Goal: Information Seeking & Learning: Find contact information

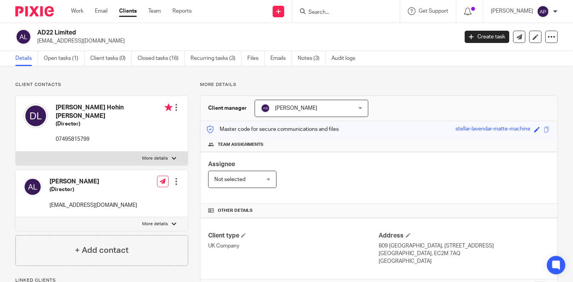
click at [330, 13] on input "Search" at bounding box center [342, 12] width 69 height 7
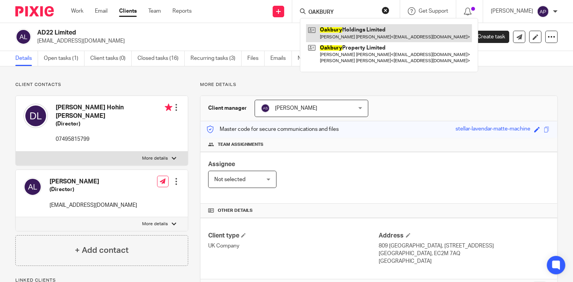
type input "OAKBURY"
click at [375, 33] on link at bounding box center [389, 33] width 166 height 18
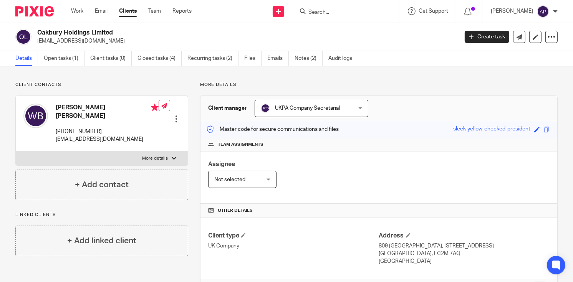
drag, startPoint x: 36, startPoint y: 40, endPoint x: 124, endPoint y: 40, distance: 88.4
click at [124, 40] on div "Oakbury Holdings Limited [EMAIL_ADDRESS][DOMAIN_NAME]" at bounding box center [234, 37] width 438 height 16
copy p "info@pictureresidential.com"
click at [63, 107] on h4 "William Louis Butler" at bounding box center [107, 112] width 103 height 17
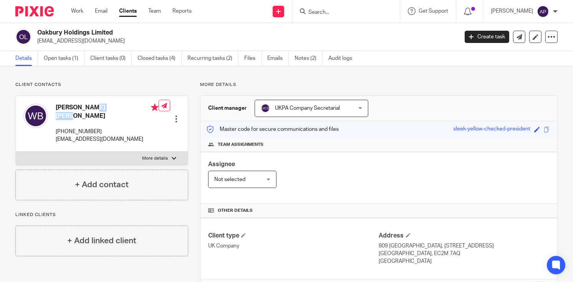
copy h4 "William"
click at [334, 12] on input "Search" at bounding box center [342, 12] width 69 height 7
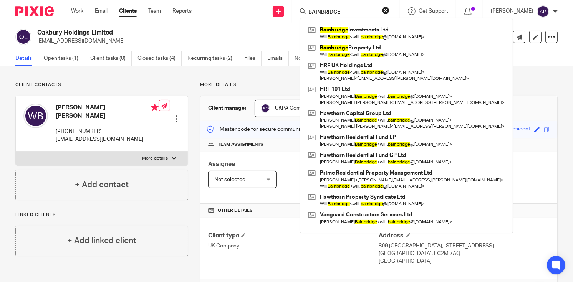
type input "BAINBRIDGE"
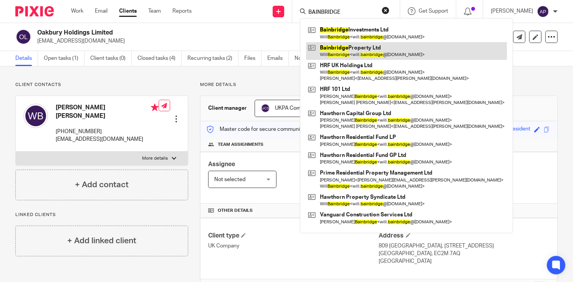
click at [379, 52] on link at bounding box center [406, 51] width 201 height 18
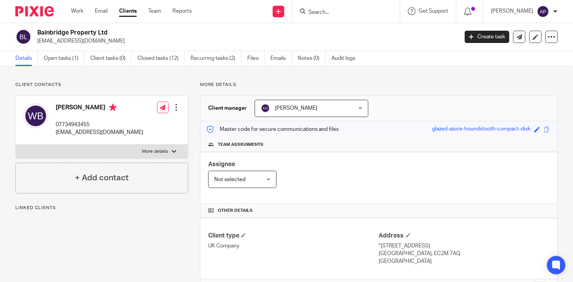
drag, startPoint x: 38, startPoint y: 41, endPoint x: 156, endPoint y: 41, distance: 118.0
click at [156, 41] on p "will.bainbridge@hawthorncapgroup.com" at bounding box center [245, 41] width 416 height 8
copy p "will.bainbridge@hawthorncapgroup.com"
click at [62, 106] on h4 "Will Bainbridge" at bounding box center [100, 109] width 88 height 10
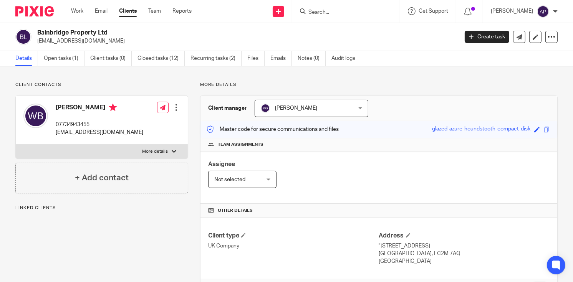
copy h4 "Will"
click at [327, 11] on input "Search" at bounding box center [342, 12] width 69 height 7
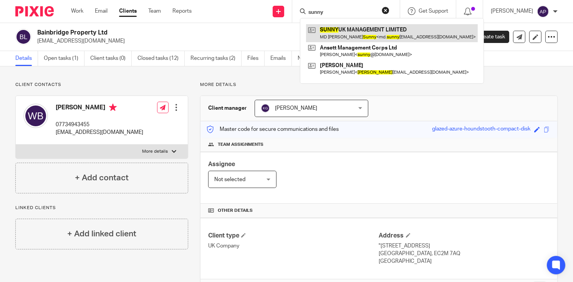
type input "sunny"
click at [355, 28] on link at bounding box center [392, 33] width 172 height 18
click at [363, 35] on link at bounding box center [392, 33] width 172 height 18
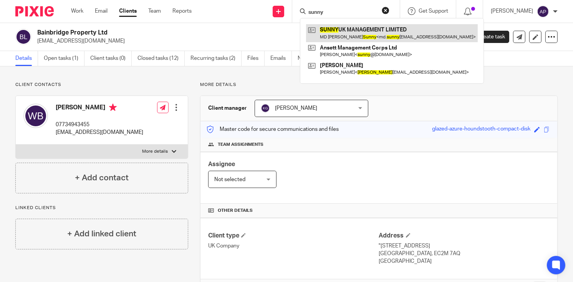
click at [363, 33] on link at bounding box center [392, 33] width 172 height 18
click at [369, 30] on link at bounding box center [392, 33] width 172 height 18
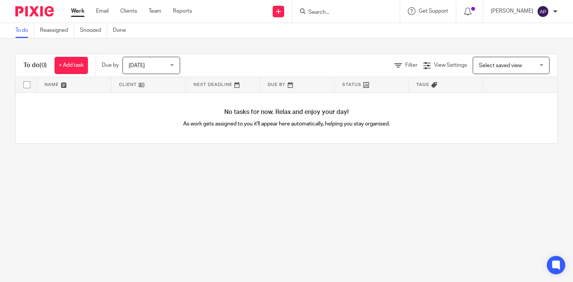
click at [327, 13] on input "Search" at bounding box center [342, 12] width 69 height 7
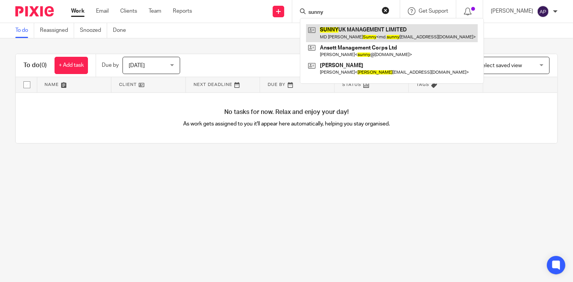
type input "sunny"
click at [396, 33] on link at bounding box center [392, 33] width 172 height 18
click at [437, 36] on link at bounding box center [392, 33] width 172 height 18
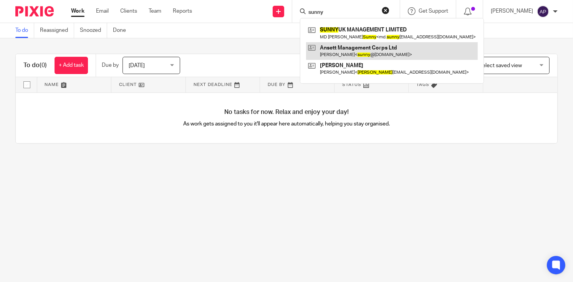
click at [394, 48] on link at bounding box center [392, 51] width 172 height 18
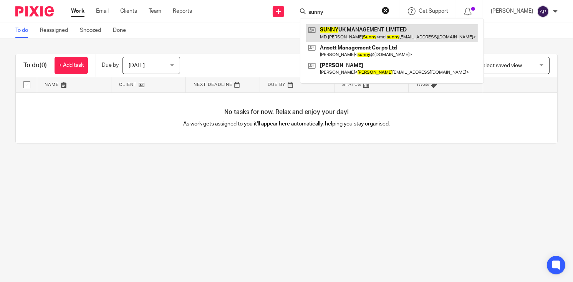
click at [383, 30] on link at bounding box center [392, 33] width 172 height 18
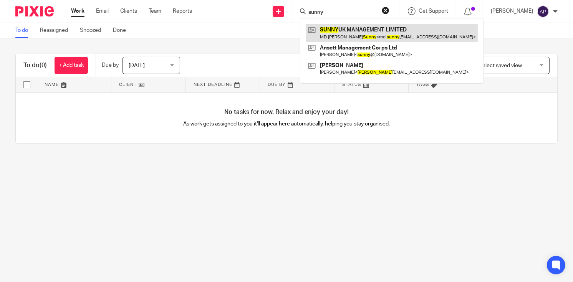
click at [383, 30] on link at bounding box center [392, 33] width 172 height 18
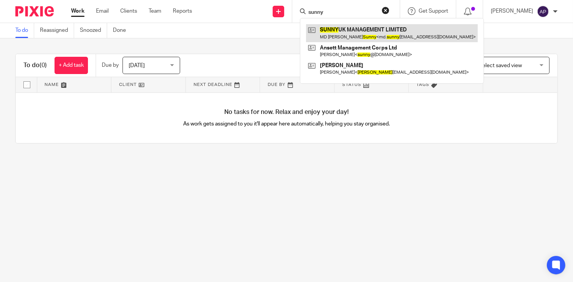
click at [383, 30] on link at bounding box center [392, 33] width 172 height 18
click at [357, 40] on link at bounding box center [392, 33] width 172 height 18
click at [358, 36] on link at bounding box center [392, 33] width 172 height 18
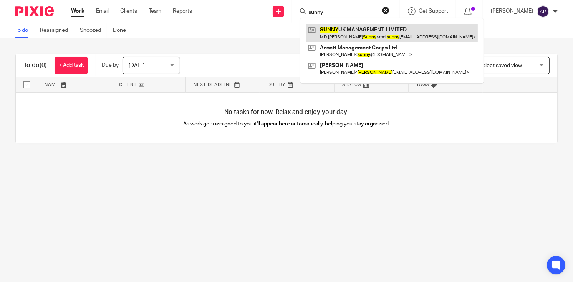
click at [358, 36] on link at bounding box center [392, 33] width 172 height 18
click at [354, 37] on link at bounding box center [392, 33] width 172 height 18
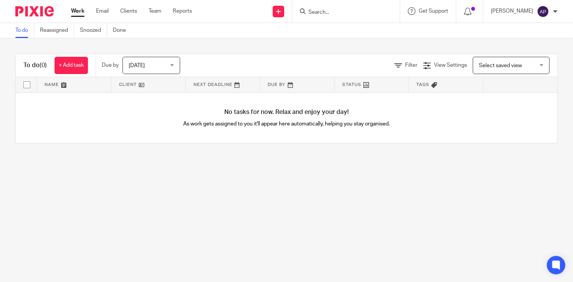
click at [340, 13] on input "Search" at bounding box center [342, 12] width 69 height 7
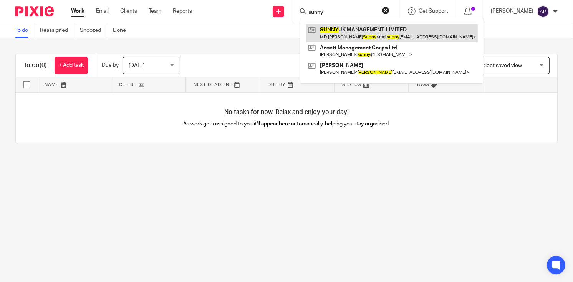
type input "sunny"
click at [357, 37] on link at bounding box center [392, 33] width 172 height 18
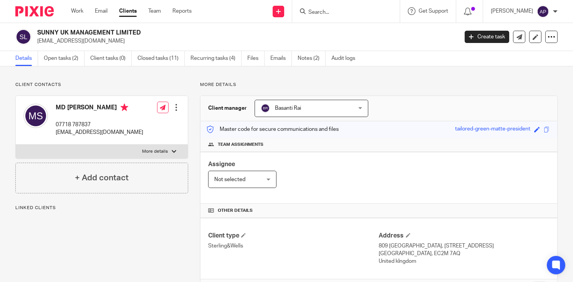
drag, startPoint x: 0, startPoint y: 0, endPoint x: 156, endPoint y: 30, distance: 159.2
click at [156, 30] on h2 "SUNNY UK MANAGEMENT LIMITED" at bounding box center [203, 33] width 333 height 8
copy h2 "SUNNY UK MANAGEMENT LIMITED"
click at [344, 14] on input "Search" at bounding box center [342, 12] width 69 height 7
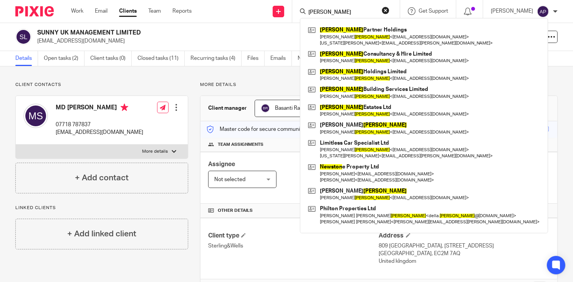
type input "newson"
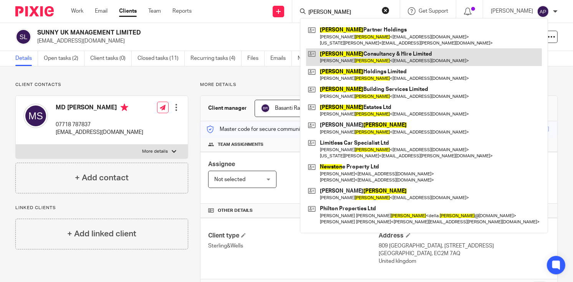
click at [356, 53] on link at bounding box center [424, 57] width 236 height 18
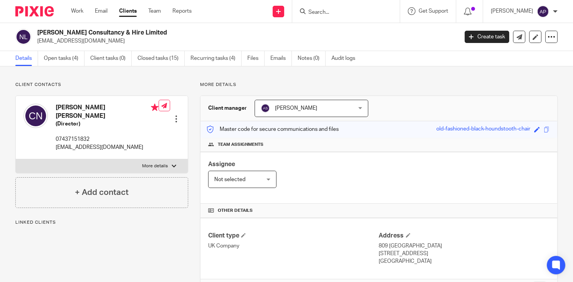
drag, startPoint x: 35, startPoint y: 32, endPoint x: 156, endPoint y: 33, distance: 120.7
click at [156, 33] on div "Newson Consultancy & Hire Limited calvinnewson@live.co.uk" at bounding box center [234, 37] width 438 height 16
copy h2 "[PERSON_NAME] Consultancy & Hire Limited"
click at [323, 8] on form at bounding box center [349, 12] width 82 height 10
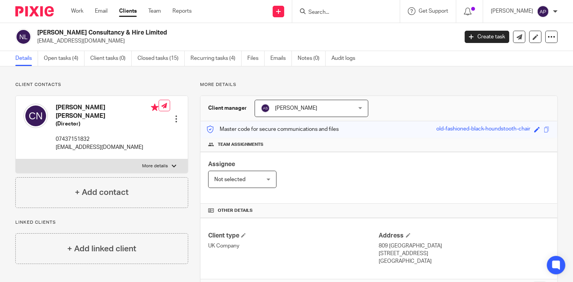
click at [324, 11] on input "Search" at bounding box center [342, 12] width 69 height 7
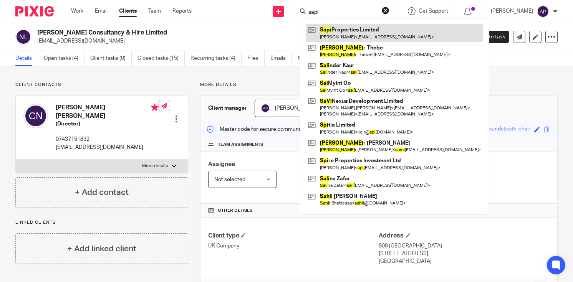
type input "sapi"
click at [350, 36] on link at bounding box center [394, 33] width 177 height 18
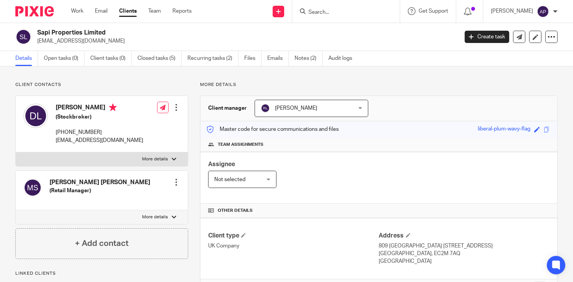
drag, startPoint x: 38, startPoint y: 31, endPoint x: 125, endPoint y: 31, distance: 86.1
click at [125, 31] on h2 "Sapi Properties Limited" at bounding box center [203, 33] width 333 height 8
copy h2 "Sapi Properties Limited"
click at [322, 10] on input "Search" at bounding box center [342, 12] width 69 height 7
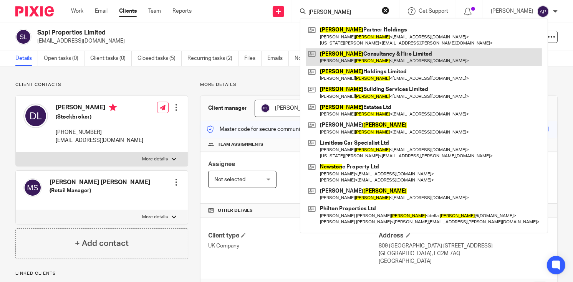
type input "[PERSON_NAME]"
click at [363, 50] on link at bounding box center [424, 57] width 236 height 18
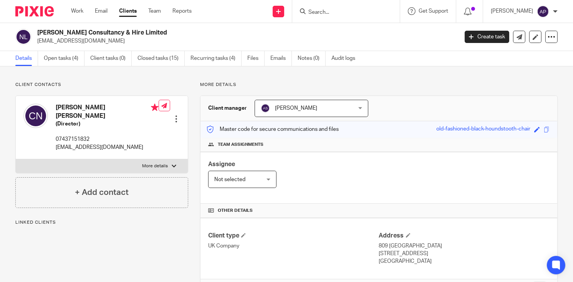
click at [147, 35] on h2 "Newson Consultancy & Hire Limited" at bounding box center [203, 33] width 333 height 8
copy h2 "Newson Consultancy & Hire Limited"
click at [329, 12] on input "Search" at bounding box center [342, 12] width 69 height 7
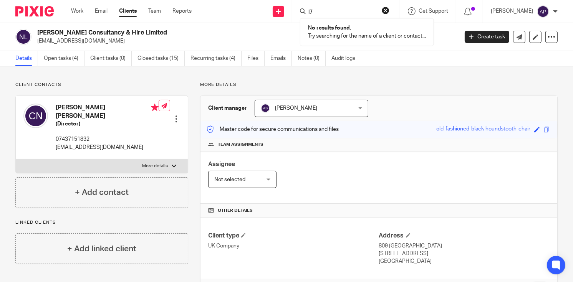
type input "l7"
click at [390, 10] on button "reset" at bounding box center [386, 11] width 8 height 8
click at [330, 13] on input "Search" at bounding box center [342, 12] width 69 height 7
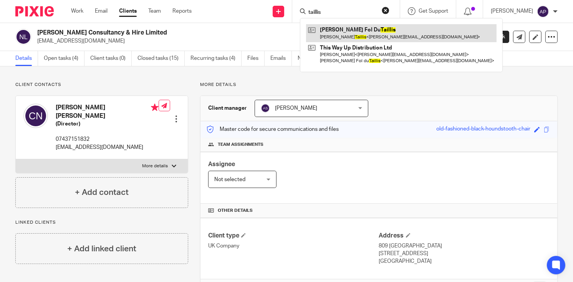
type input "taillis"
click at [373, 28] on link at bounding box center [401, 33] width 191 height 18
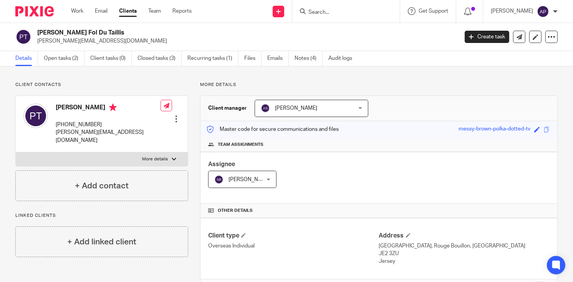
drag, startPoint x: 38, startPoint y: 31, endPoint x: 104, endPoint y: 32, distance: 66.5
click at [104, 32] on h2 "[PERSON_NAME] Fol Du Taillis" at bounding box center [203, 33] width 333 height 8
copy h2 "[PERSON_NAME] Fol Du Taillis"
click at [325, 10] on input "Search" at bounding box center [342, 12] width 69 height 7
click at [321, 11] on input "pwenest" at bounding box center [342, 12] width 69 height 7
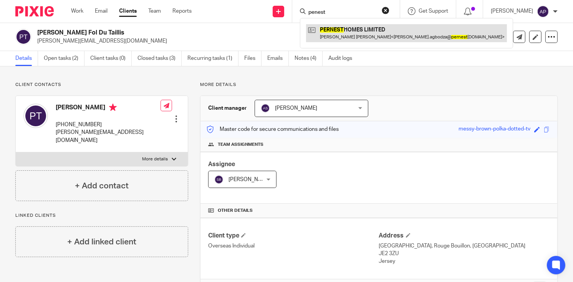
type input "penest"
click at [343, 28] on link at bounding box center [406, 33] width 201 height 18
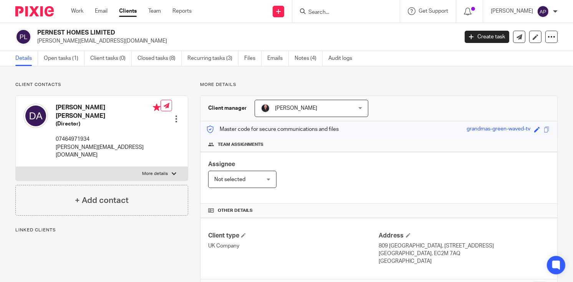
click at [116, 32] on div "PERNEST HOMES LIMITED [PERSON_NAME][EMAIL_ADDRESS][DOMAIN_NAME]" at bounding box center [234, 37] width 438 height 16
click at [71, 107] on h4 "[PERSON_NAME] [PERSON_NAME]" at bounding box center [108, 112] width 105 height 17
copy h4 "Damian"
